Goal: Transaction & Acquisition: Purchase product/service

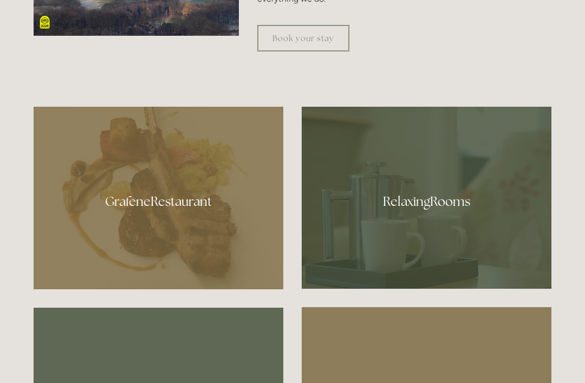
scroll to position [556, 0]
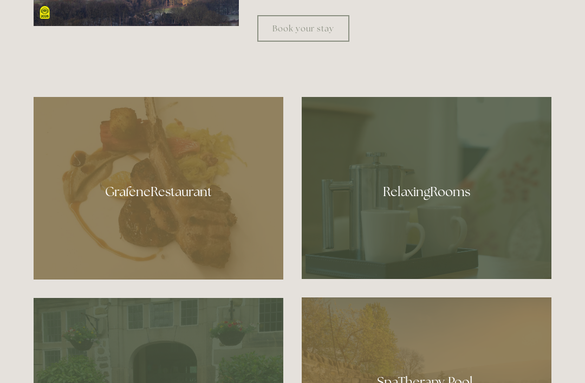
click at [92, 199] on div at bounding box center [159, 188] width 250 height 183
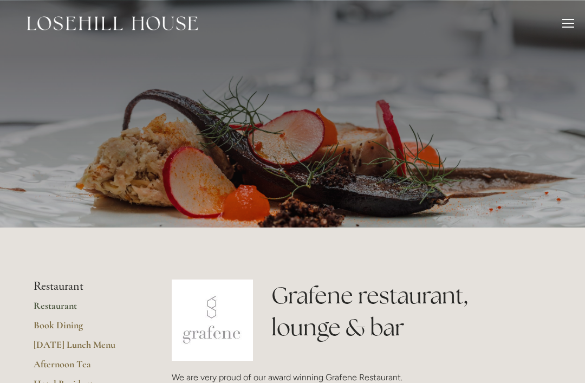
click at [562, 22] on div at bounding box center [568, 25] width 12 height 12
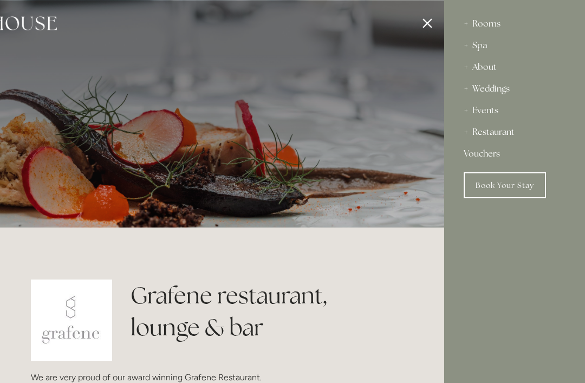
click at [496, 19] on div "Rooms" at bounding box center [515, 24] width 102 height 22
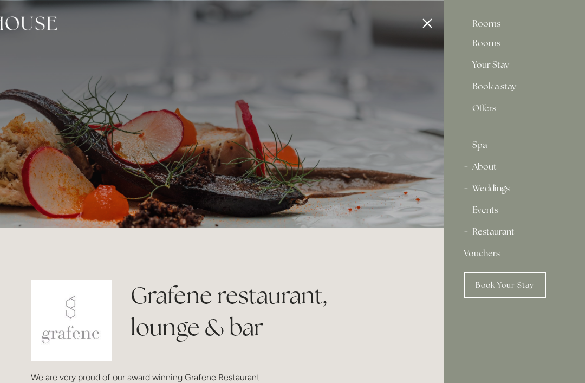
click at [494, 43] on link "Rooms" at bounding box center [514, 45] width 84 height 13
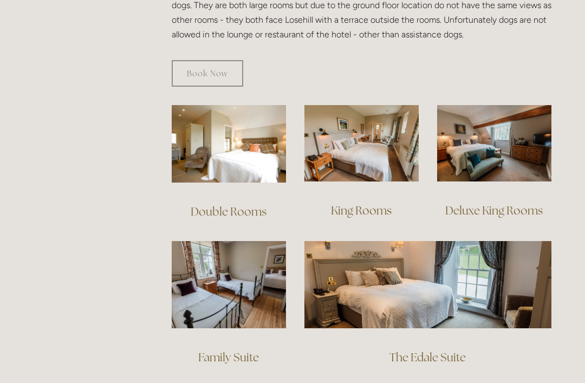
scroll to position [693, 0]
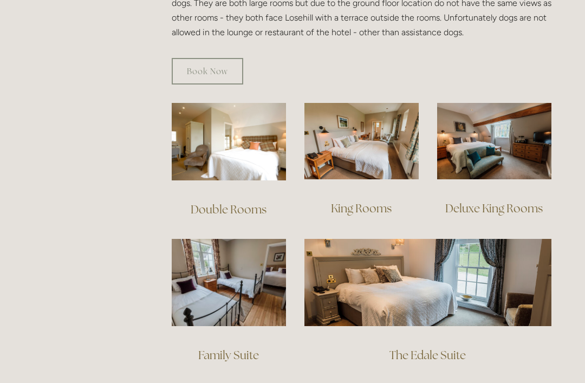
click at [237, 134] on img at bounding box center [229, 141] width 114 height 77
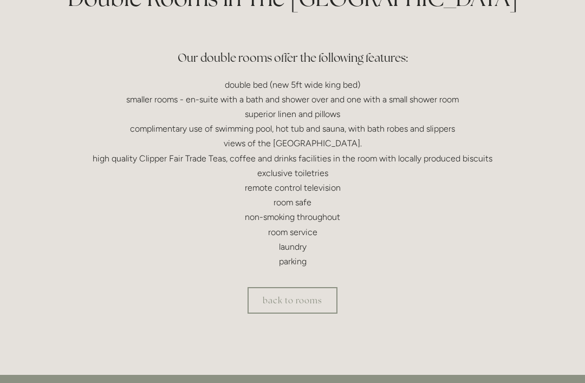
scroll to position [298, 0]
click at [320, 302] on link "back to rooms" at bounding box center [293, 300] width 90 height 27
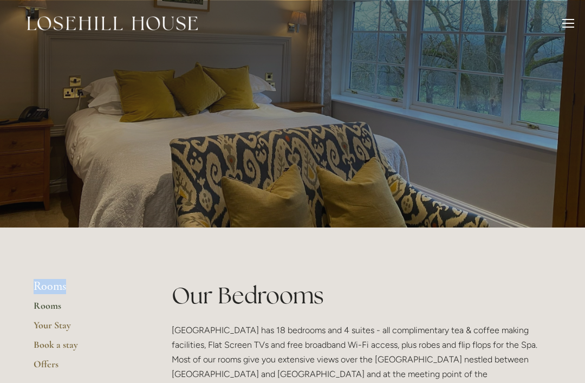
click at [69, 322] on link "Your Stay" at bounding box center [85, 328] width 103 height 19
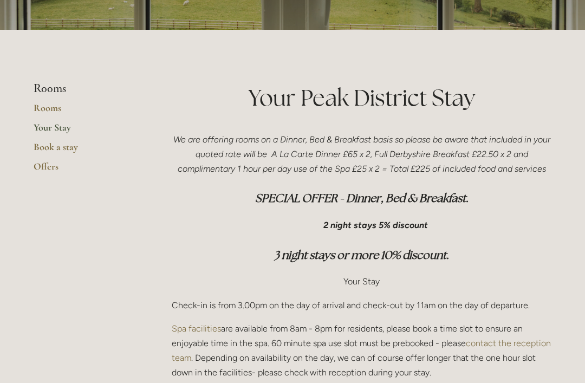
scroll to position [198, 0]
click at [49, 163] on link "Offers" at bounding box center [85, 169] width 103 height 19
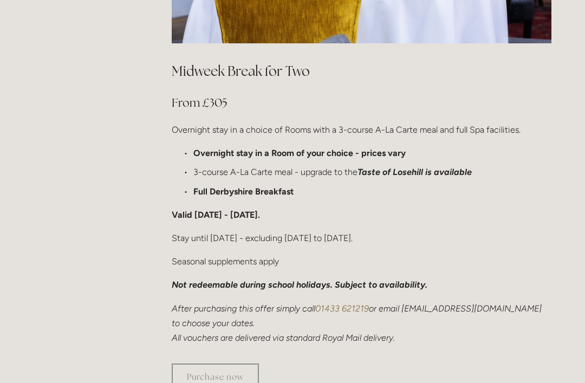
scroll to position [670, 0]
click at [220, 363] on link "Purchase now" at bounding box center [215, 376] width 87 height 27
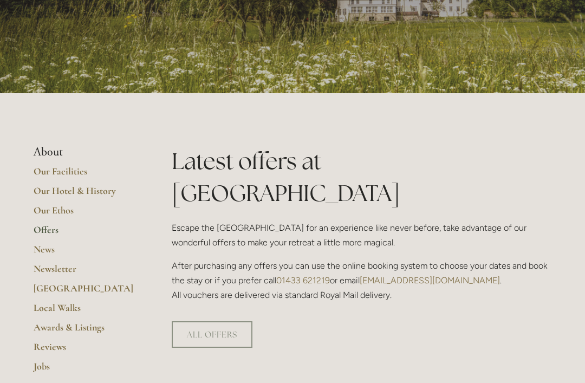
scroll to position [134, 0]
click at [238, 321] on link "ALL OFFERS" at bounding box center [212, 334] width 81 height 27
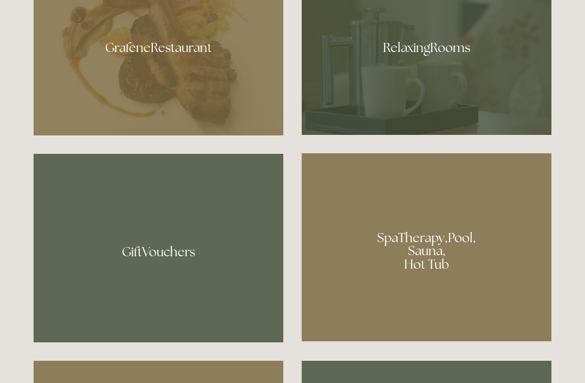
scroll to position [699, 0]
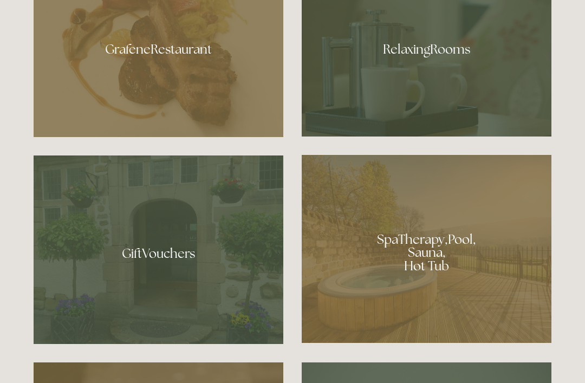
click at [448, 97] on div at bounding box center [427, 46] width 250 height 182
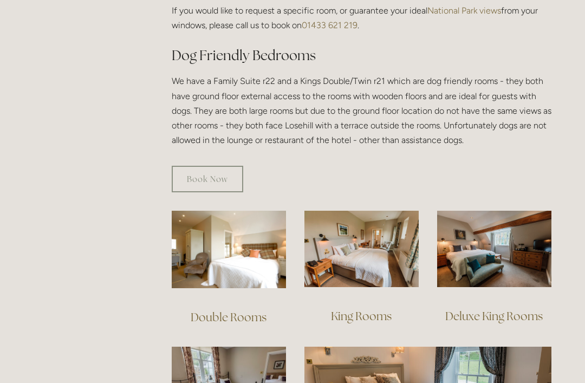
scroll to position [585, 0]
click at [243, 235] on img at bounding box center [229, 249] width 114 height 77
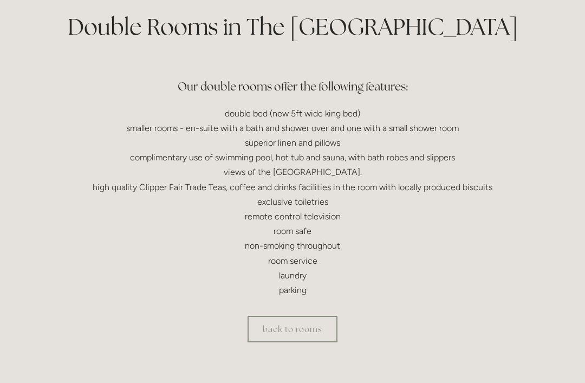
scroll to position [268, 0]
click at [311, 325] on link "back to rooms" at bounding box center [293, 329] width 90 height 27
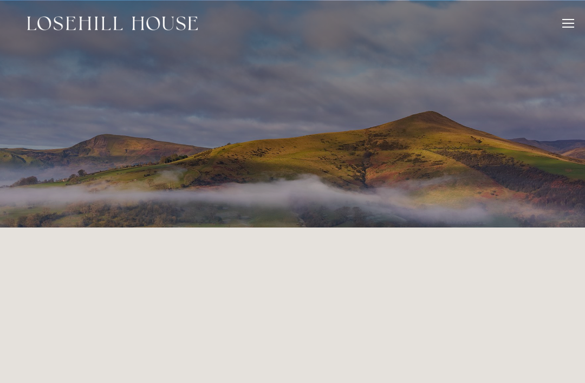
click at [57, 24] on img at bounding box center [112, 23] width 171 height 14
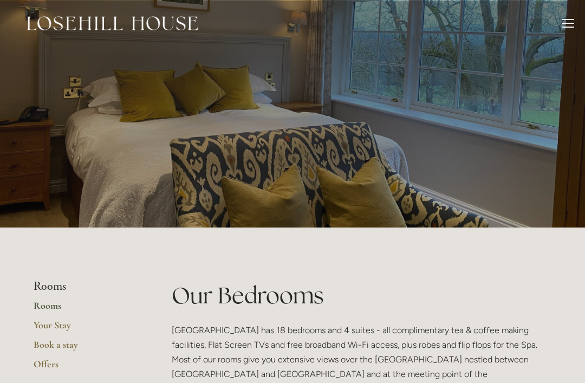
click at [564, 22] on div at bounding box center [568, 25] width 12 height 12
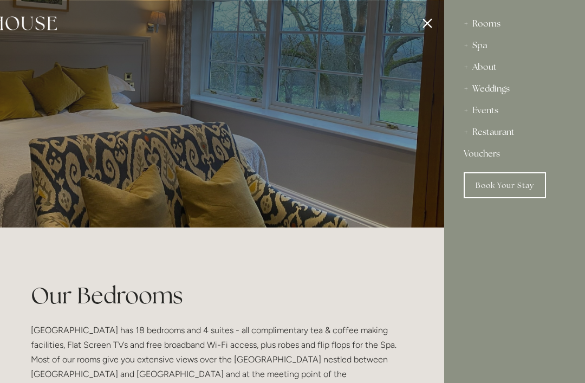
click at [429, 29] on div at bounding box center [151, 191] width 585 height 383
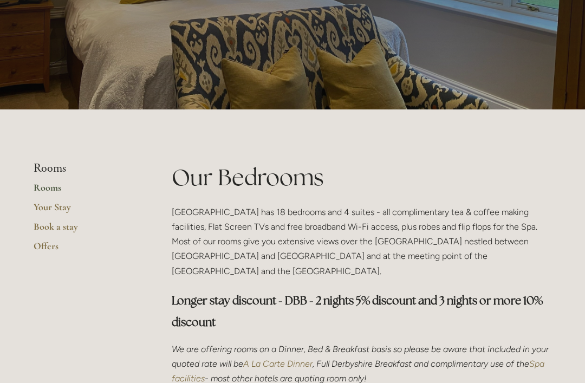
scroll to position [122, 0]
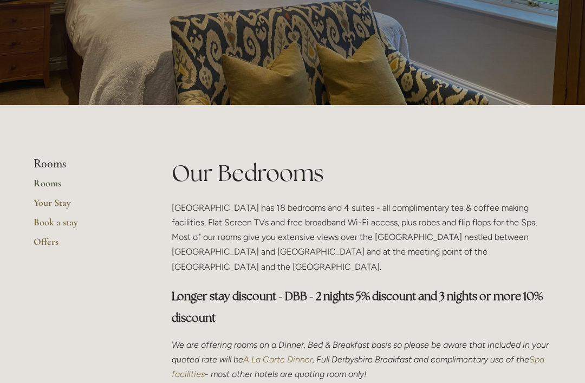
click at [37, 236] on link "Offers" at bounding box center [85, 245] width 103 height 19
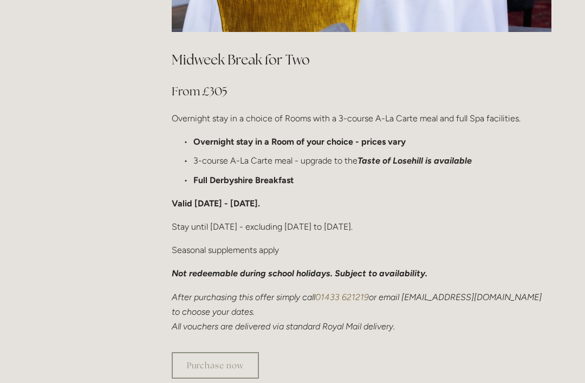
scroll to position [682, 0]
click at [214, 352] on link "Purchase now" at bounding box center [215, 365] width 87 height 27
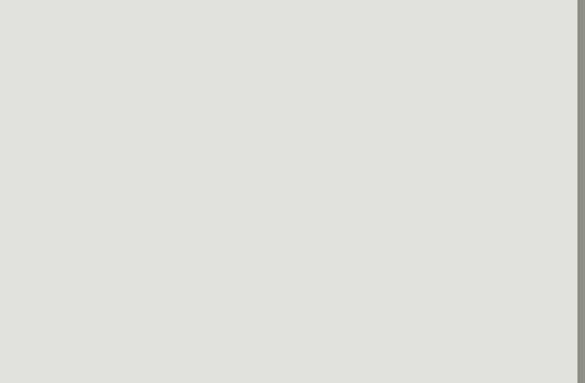
scroll to position [228, 8]
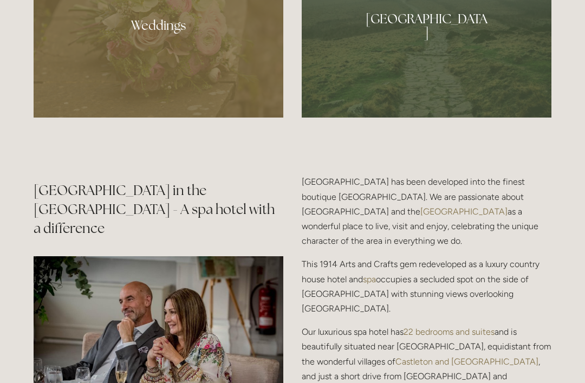
scroll to position [1184, 0]
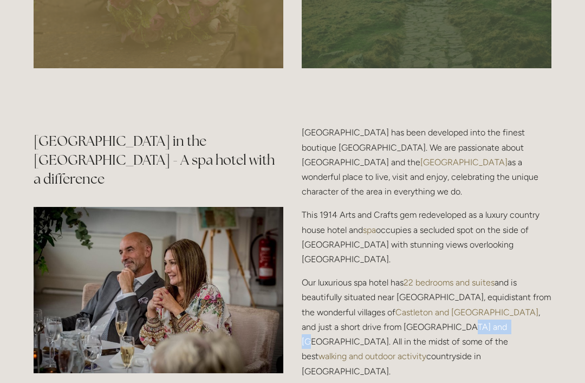
click at [450, 251] on p "This 1914 Arts and Crafts gem redeveloped as a luxury country house hotel and s…" at bounding box center [427, 236] width 250 height 59
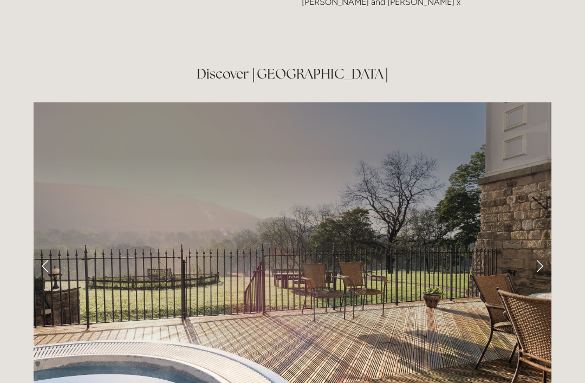
scroll to position [1697, 0]
click at [550, 249] on link "Next Slide" at bounding box center [540, 265] width 24 height 32
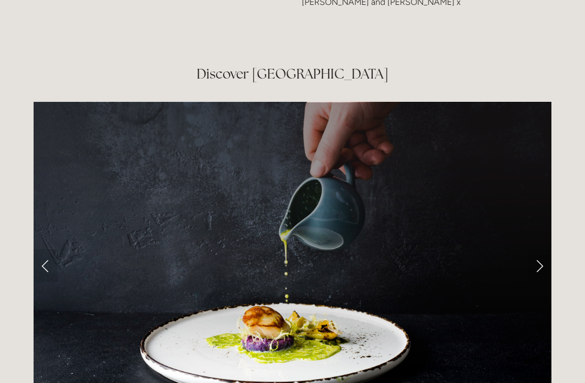
click at [535, 249] on link "Next Slide" at bounding box center [540, 265] width 24 height 32
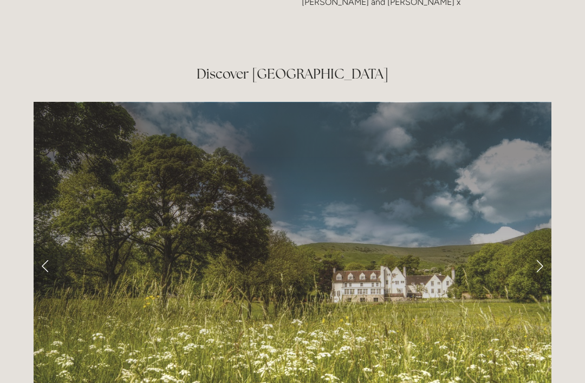
click at [533, 249] on link "Next Slide" at bounding box center [540, 265] width 24 height 32
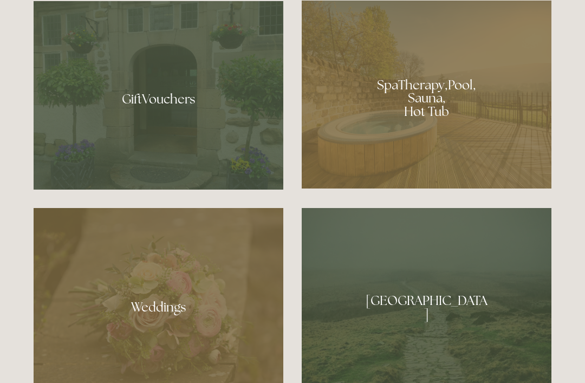
scroll to position [851, 0]
